Goal: Find specific page/section: Find specific page/section

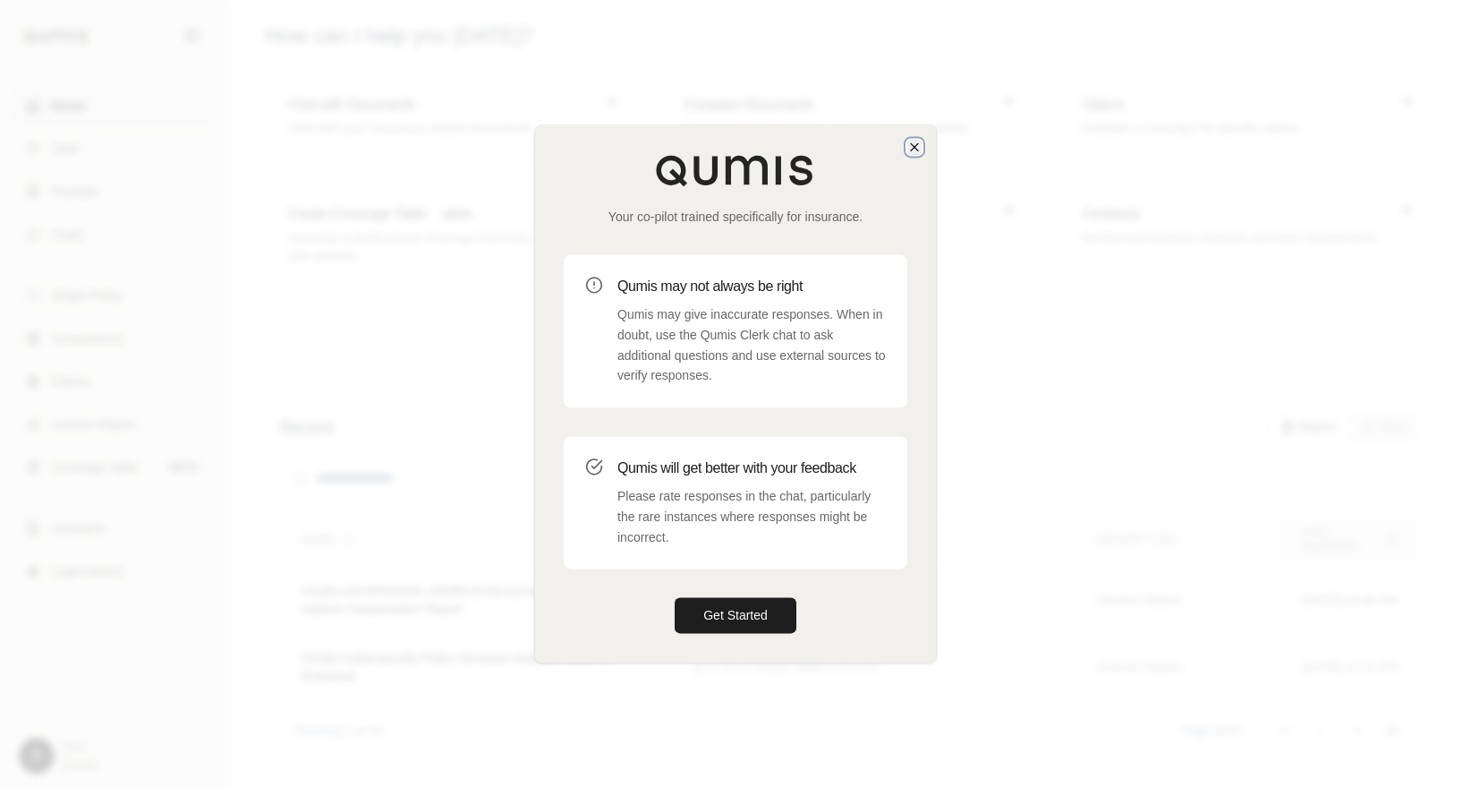
click at [914, 146] on icon "button" at bounding box center [914, 146] width 7 height 7
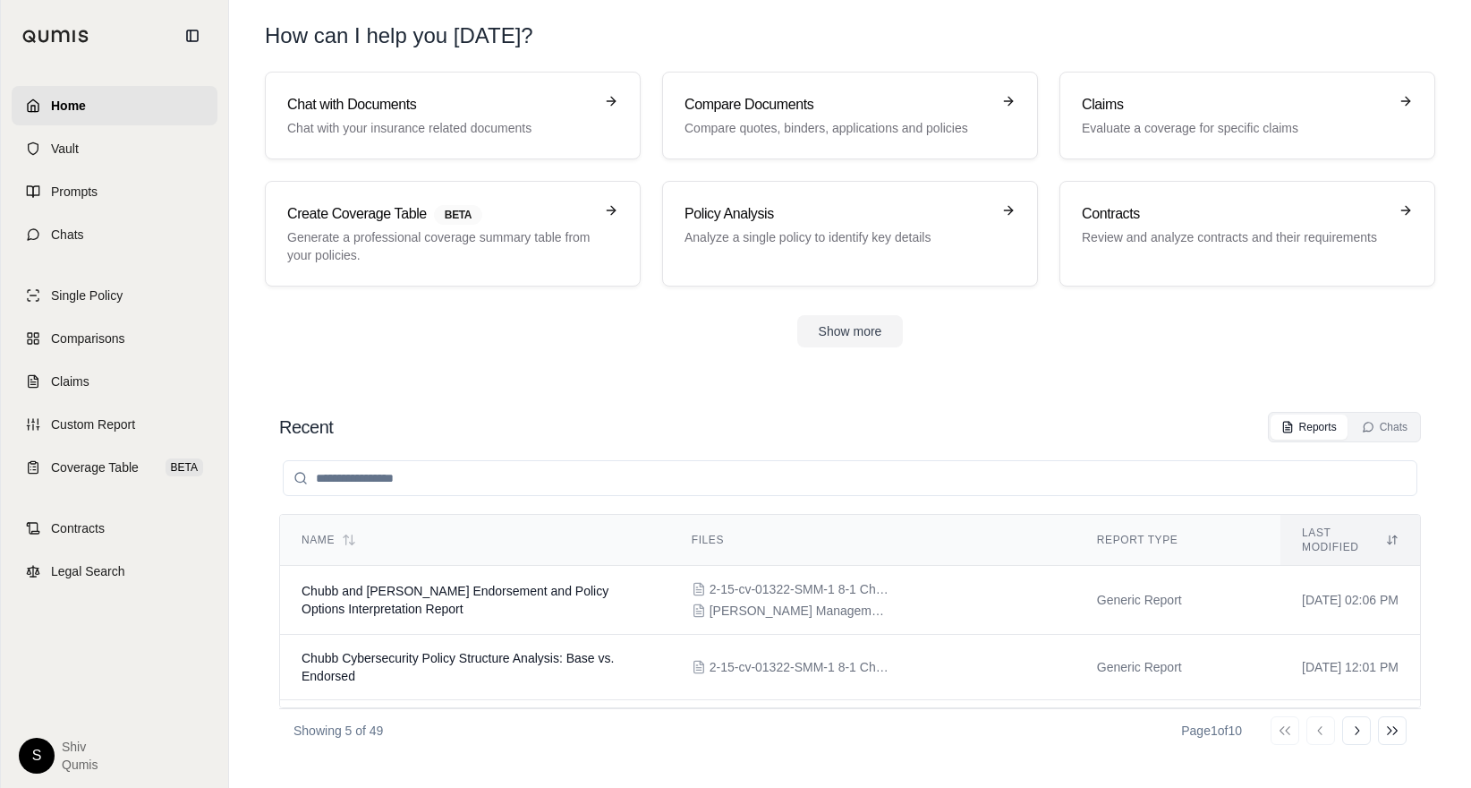
click at [37, 754] on html "Home Vault Prompts Chats Single Policy Comparisons Claims Custom Report Coverag…" at bounding box center [735, 394] width 1471 height 788
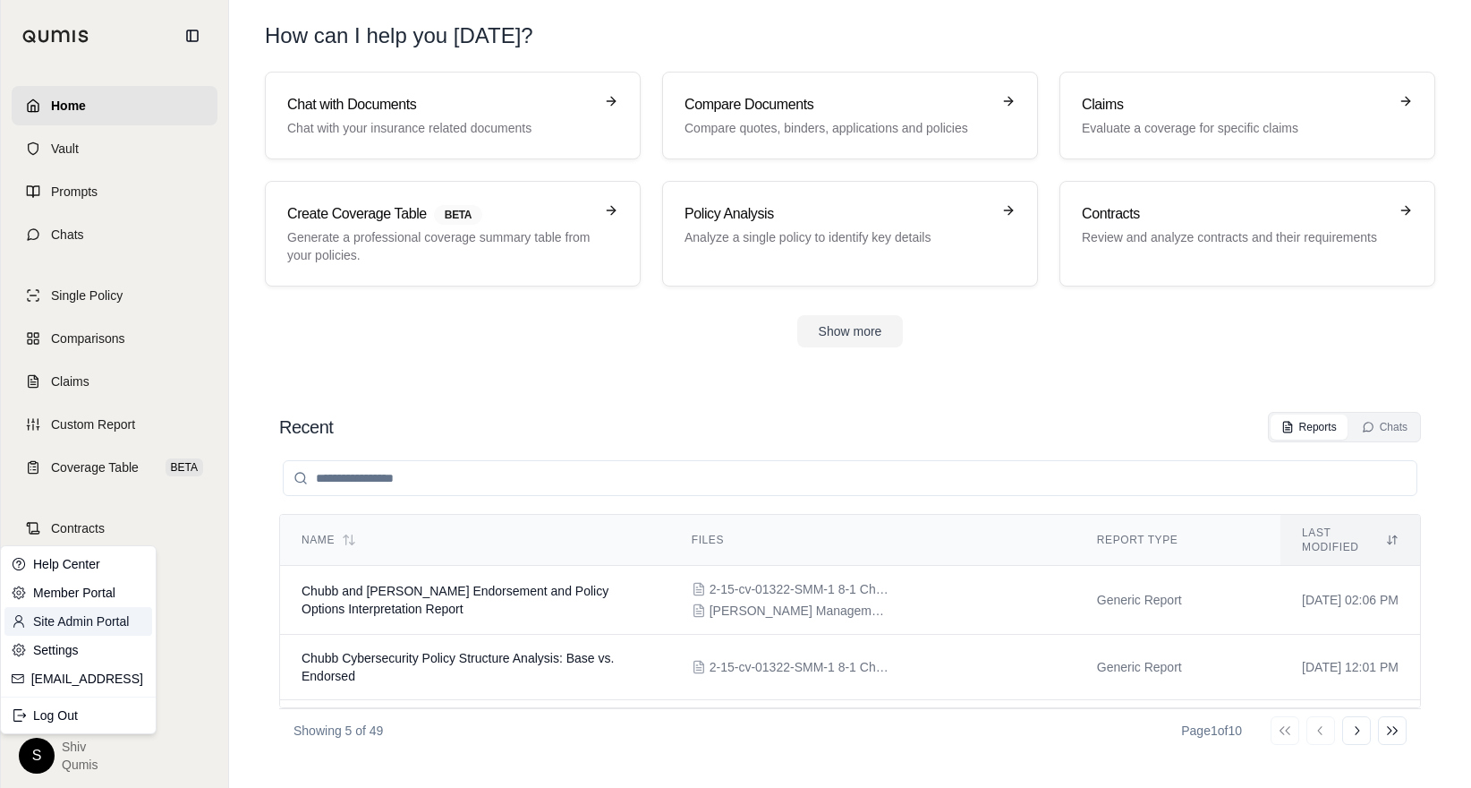
click at [91, 625] on link "Site Admin Portal" at bounding box center [78, 621] width 148 height 29
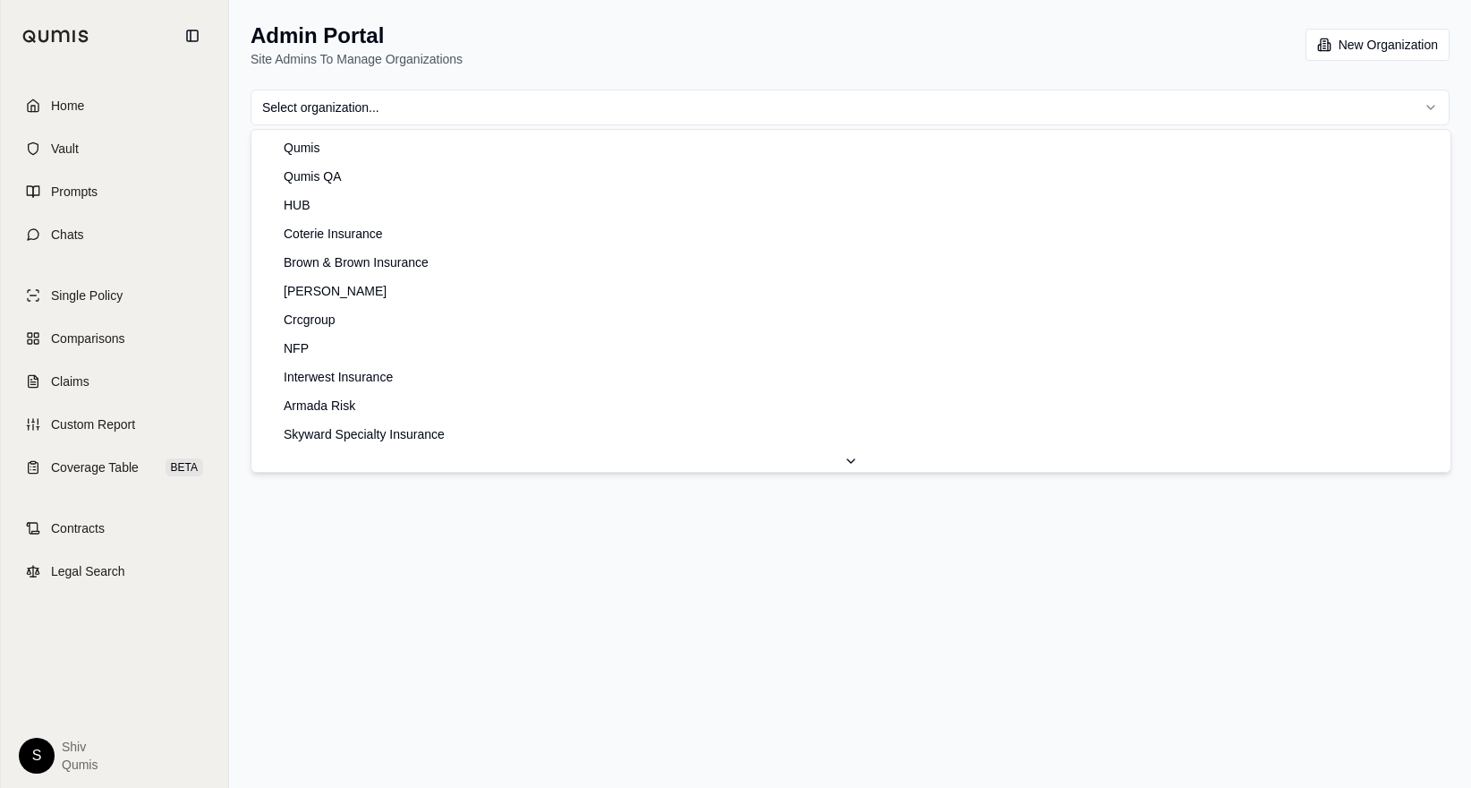
click at [370, 100] on html "Home Vault Prompts Chats Single Policy Comparisons Claims Custom Report Coverag…" at bounding box center [735, 394] width 1471 height 788
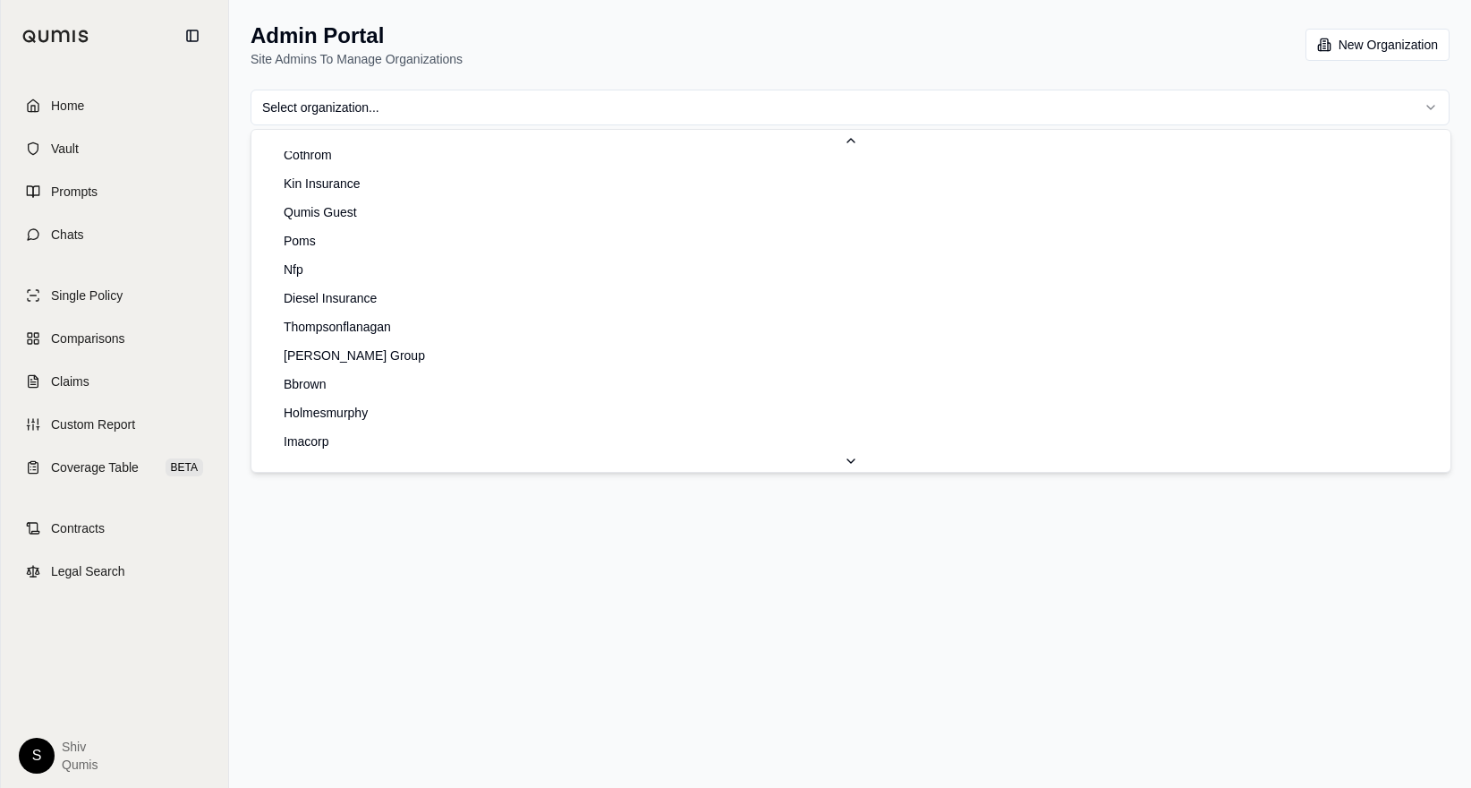
scroll to position [996, 0]
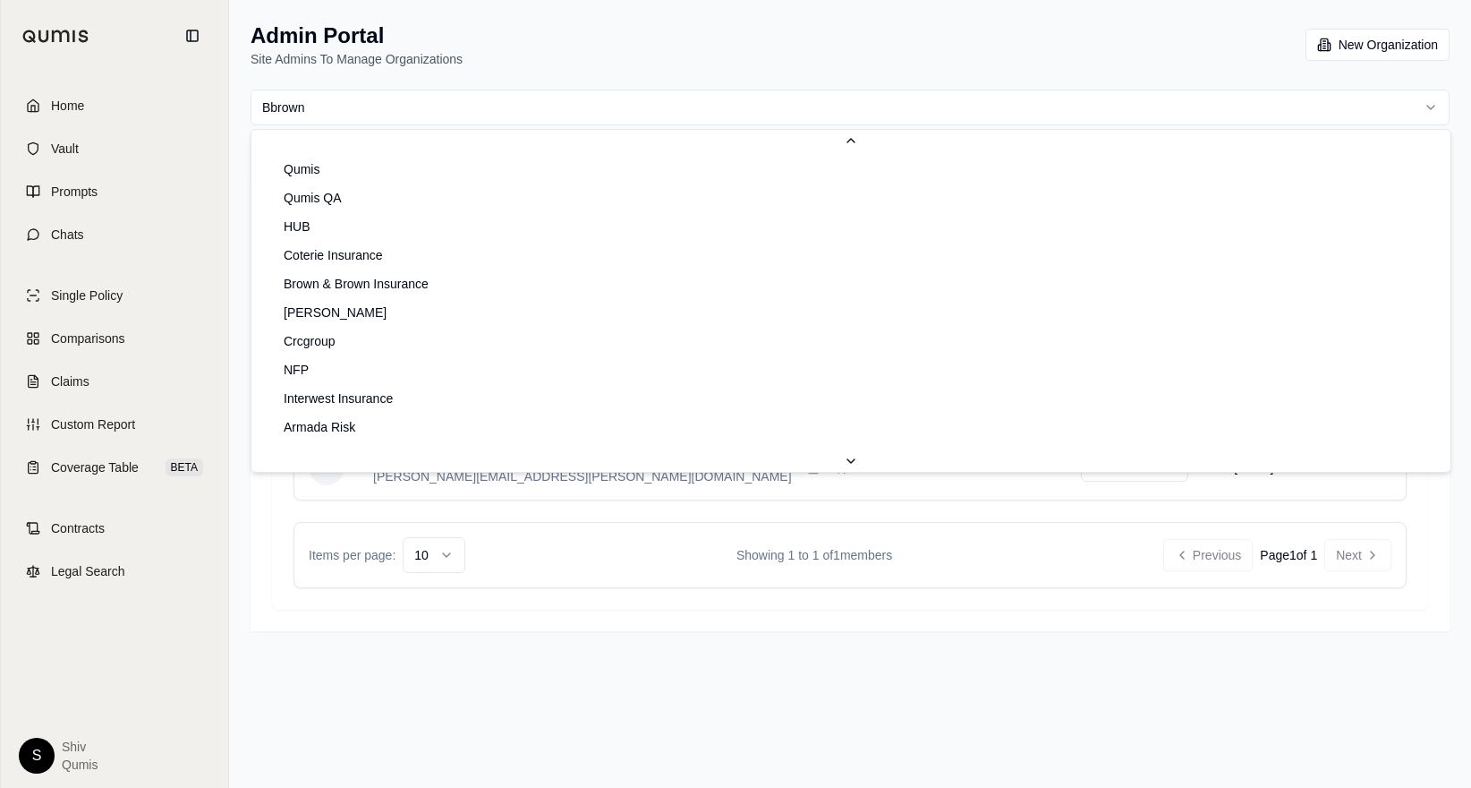
click at [532, 101] on html "Home Vault Prompts Chats Single Policy Comparisons Claims Custom Report Coverag…" at bounding box center [735, 394] width 1471 height 788
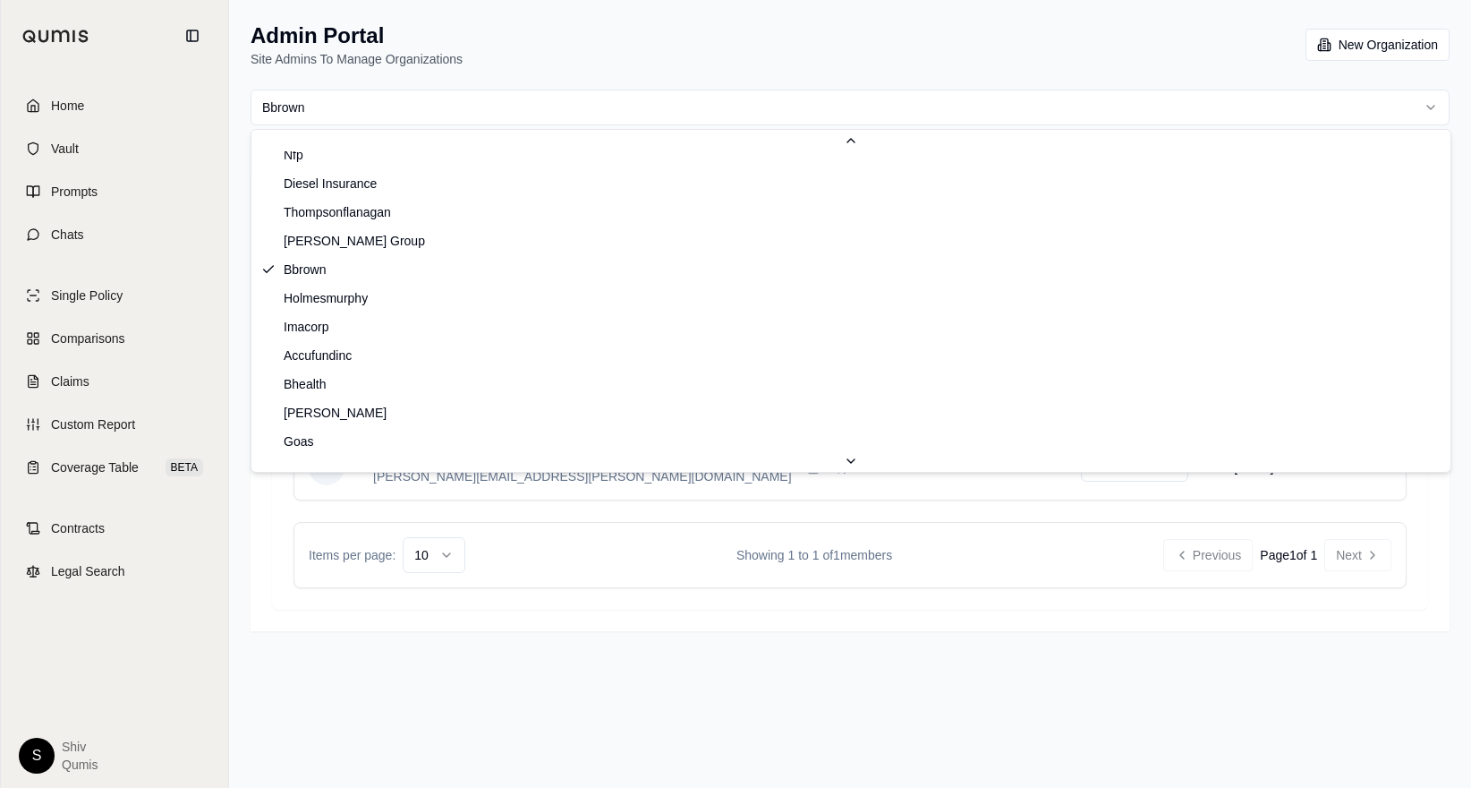
scroll to position [1061, 0]
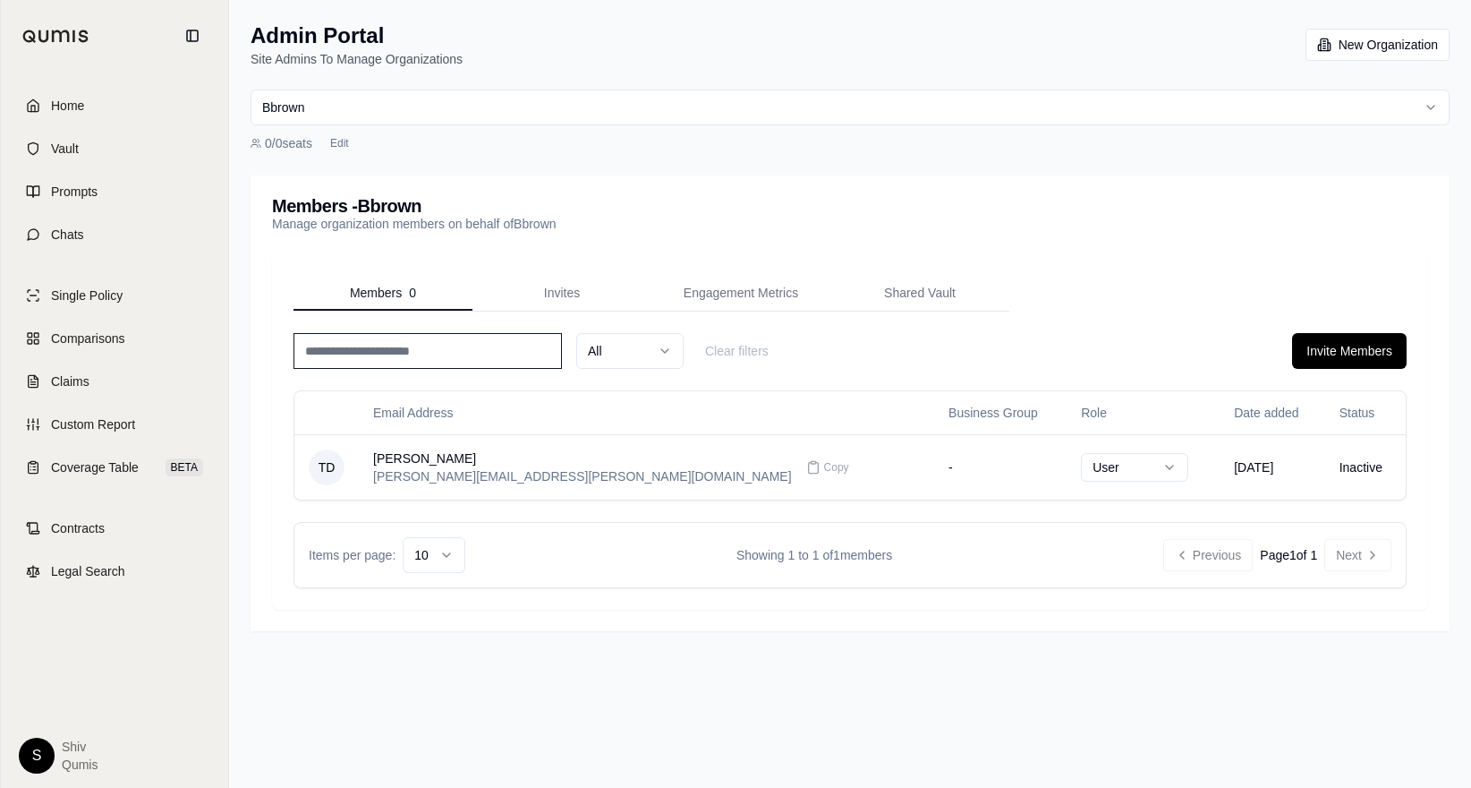
click at [410, 201] on h3 "Members - Bbrown" at bounding box center [414, 206] width 285 height 18
